Goal: Entertainment & Leisure: Consume media (video, audio)

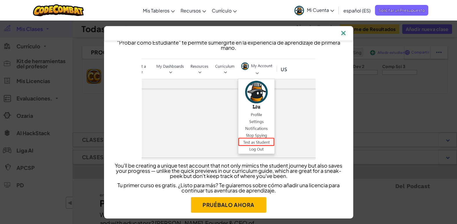
scroll to position [15, 0]
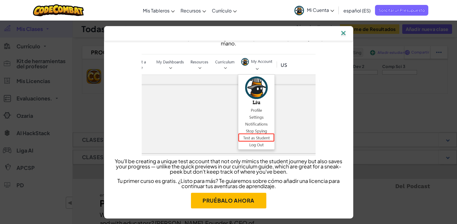
click at [345, 32] on img at bounding box center [343, 33] width 8 height 9
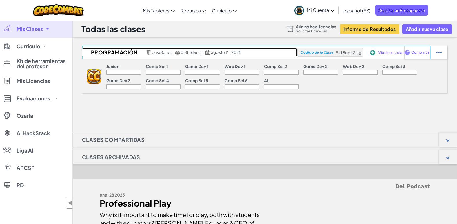
click at [123, 55] on h2 "Programación" at bounding box center [113, 52] width 62 height 9
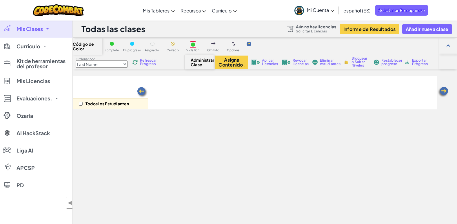
select select "560f1a9f22961295f9427742"
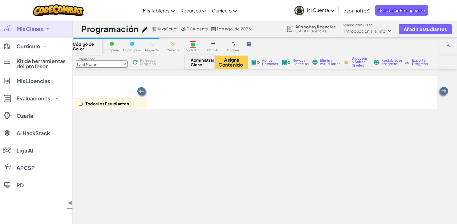
click at [310, 17] on link "Mi Cuenta" at bounding box center [313, 10] width 45 height 18
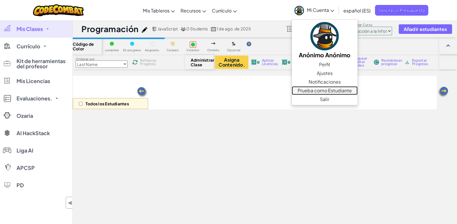
click at [314, 90] on link "Prueba como Estudiante" at bounding box center [325, 90] width 66 height 9
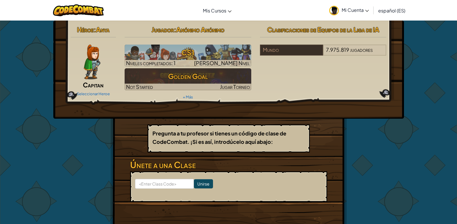
click at [91, 68] on img at bounding box center [92, 62] width 17 height 35
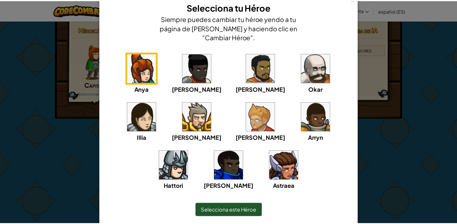
scroll to position [29, 0]
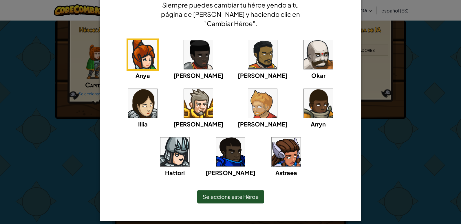
click at [245, 138] on img at bounding box center [230, 152] width 29 height 29
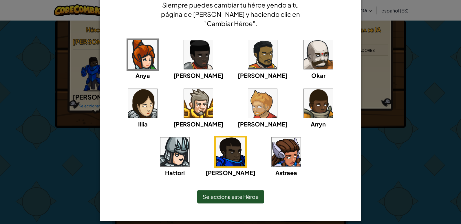
click at [190, 56] on img at bounding box center [198, 54] width 29 height 29
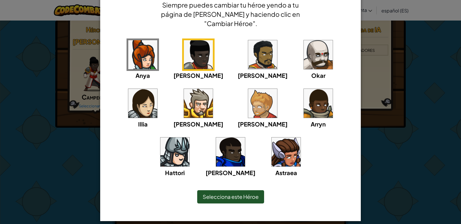
click at [221, 196] on span "Selecciona este Héroe" at bounding box center [231, 196] width 56 height 7
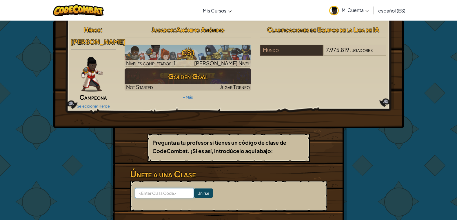
click at [163, 188] on input at bounding box center [164, 193] width 59 height 10
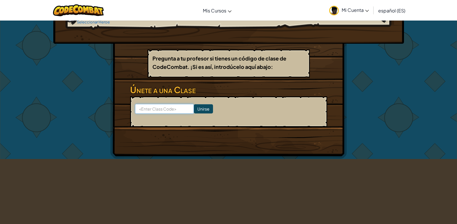
scroll to position [87, 0]
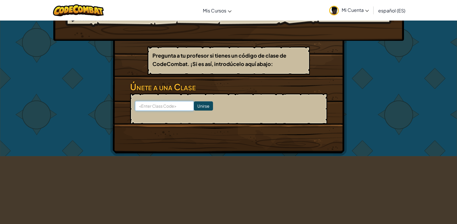
paste input "FullBookSing"
type input "FullBookSing"
click at [197, 101] on input "Unirse" at bounding box center [203, 105] width 19 height 9
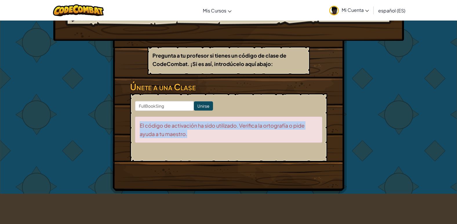
drag, startPoint x: 195, startPoint y: 127, endPoint x: 135, endPoint y: 118, distance: 61.0
click at [135, 118] on div "El código de activación ha sido utilizado. Verifica la ortografía o pide ayuda …" at bounding box center [228, 130] width 187 height 26
drag, startPoint x: 135, startPoint y: 118, endPoint x: 145, endPoint y: 138, distance: 22.7
click at [145, 138] on form "FullBookSing Unirse El código de activación ha sido utilizado. Verifica la orto…" at bounding box center [228, 128] width 197 height 68
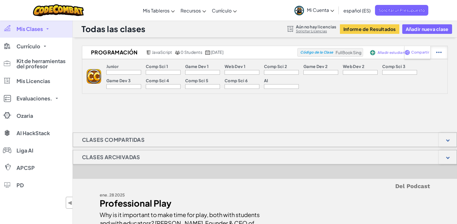
click at [437, 52] on img at bounding box center [439, 52] width 6 height 5
select select "javascript"
select select "blocks-and-code"
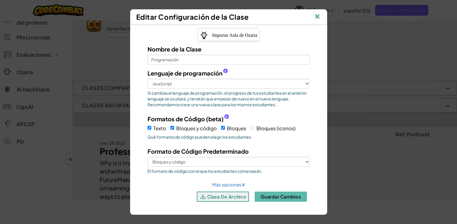
scroll to position [58, 0]
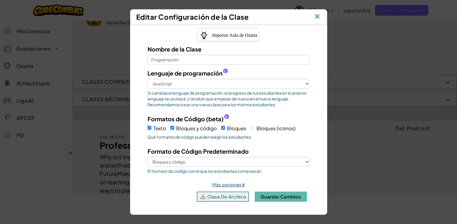
click at [222, 184] on link "Más opciones ∨" at bounding box center [228, 185] width 33 height 6
select select
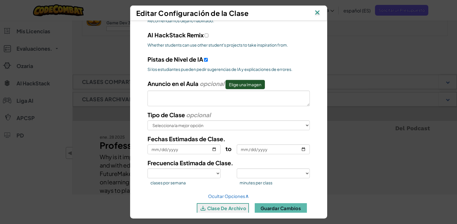
scroll to position [240, 0]
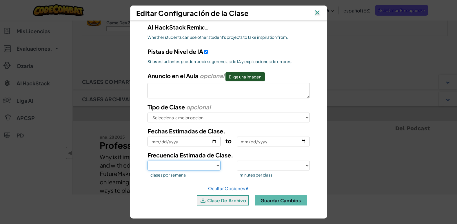
click at [189, 164] on select "1 2 3 4 5" at bounding box center [183, 166] width 73 height 10
click at [191, 162] on select "1 2 3 4 5" at bounding box center [183, 166] width 73 height 10
click at [254, 169] on select "<30 30 50 75 >75" at bounding box center [273, 166] width 73 height 10
click at [250, 164] on select "<30 30 50 75 >75" at bounding box center [273, 166] width 73 height 10
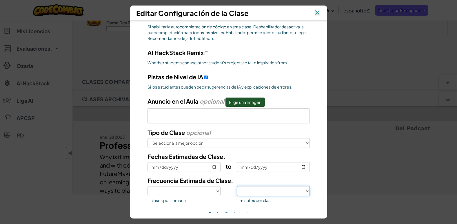
scroll to position [182, 0]
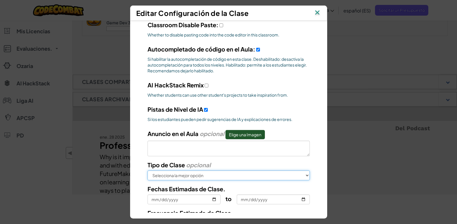
click at [246, 175] on select "Selecciona la mejor opción En la escuela Después de la Escuela En línea Campo E…" at bounding box center [228, 176] width 162 height 10
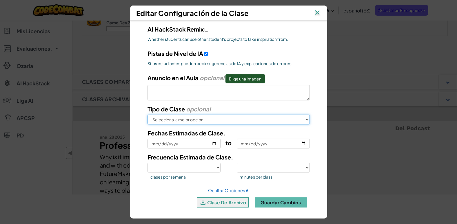
scroll to position [240, 0]
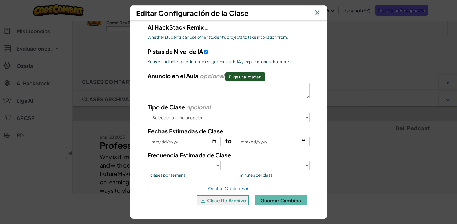
click at [321, 10] on img at bounding box center [317, 13] width 8 height 9
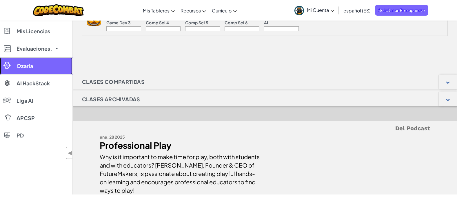
click at [29, 66] on span "Ozaria" at bounding box center [25, 65] width 17 height 5
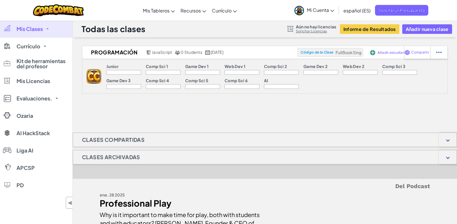
click at [318, 14] on link "Mi Cuenta" at bounding box center [313, 10] width 45 height 18
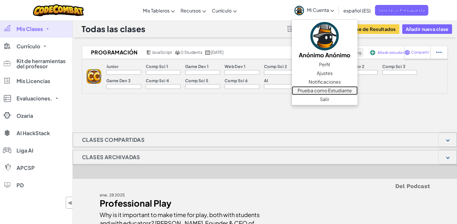
click at [320, 89] on link "Prueba como Estudiante" at bounding box center [325, 90] width 66 height 9
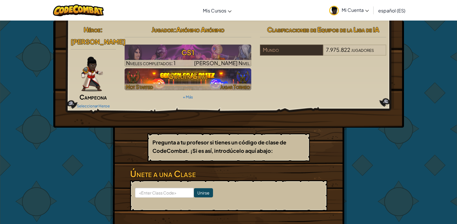
click at [182, 82] on h3 "Golden Goal" at bounding box center [188, 76] width 127 height 13
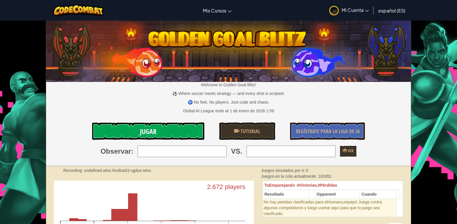
click at [168, 130] on link "Jugar" at bounding box center [148, 131] width 112 height 17
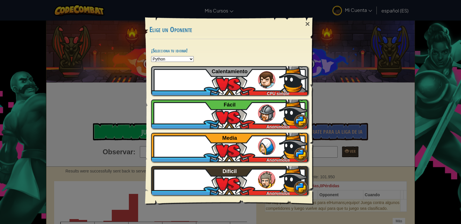
click at [166, 59] on select "Python JavaScript CoffeeScript Lua C++ Java (Experimental)" at bounding box center [172, 59] width 43 height 6
select select "javascript"
click at [151, 56] on select "Python JavaScript CoffeeScript Lua C++ Java (Experimental)" at bounding box center [172, 59] width 43 height 6
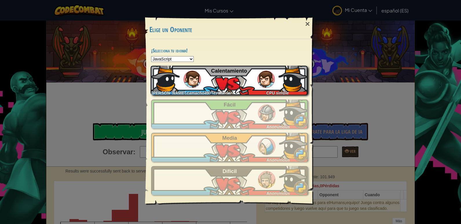
click at [212, 83] on div "[PERSON_NAME].camacho490TestStudent CPU simple Calentamiento" at bounding box center [229, 80] width 157 height 29
